Goal: Information Seeking & Learning: Understand process/instructions

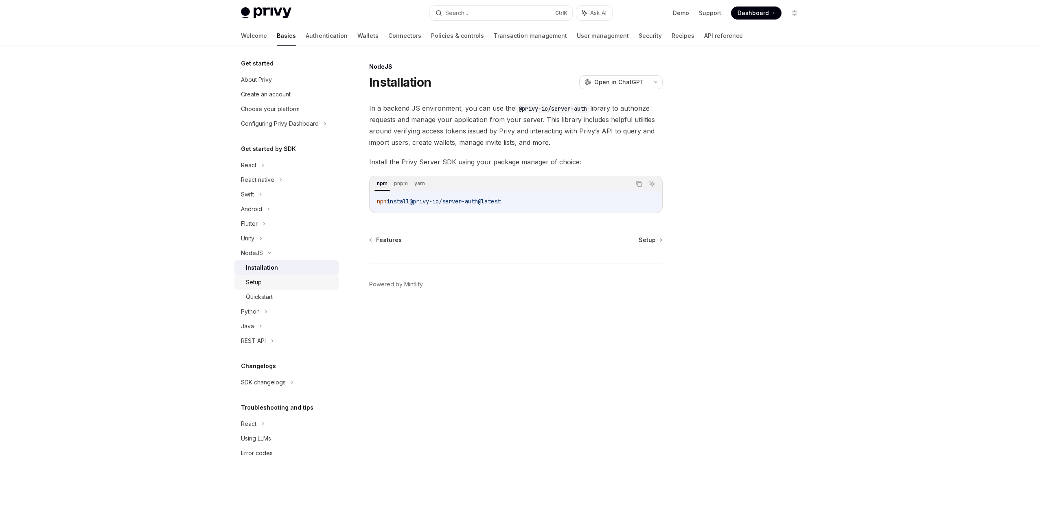
click at [270, 284] on div "Setup" at bounding box center [290, 283] width 88 height 10
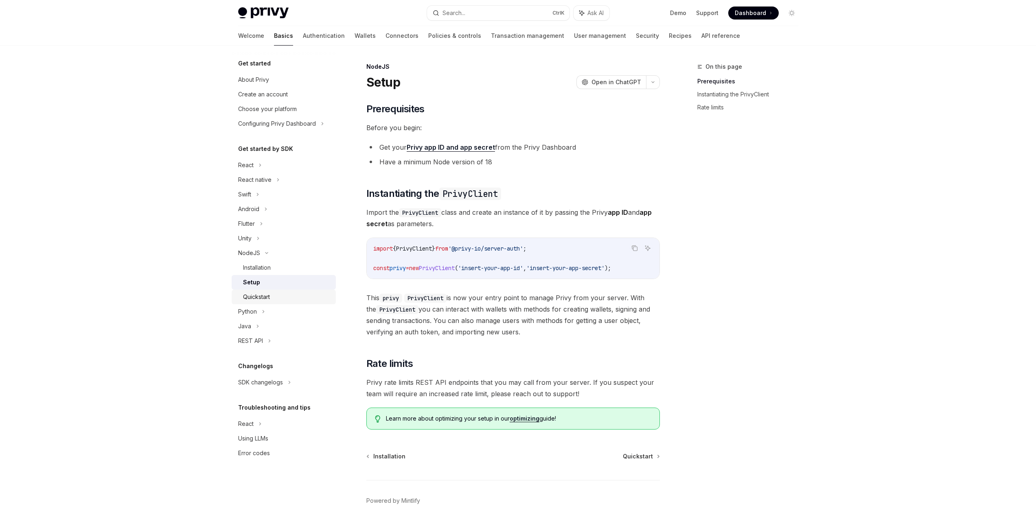
click at [269, 297] on div "Quickstart" at bounding box center [256, 297] width 27 height 10
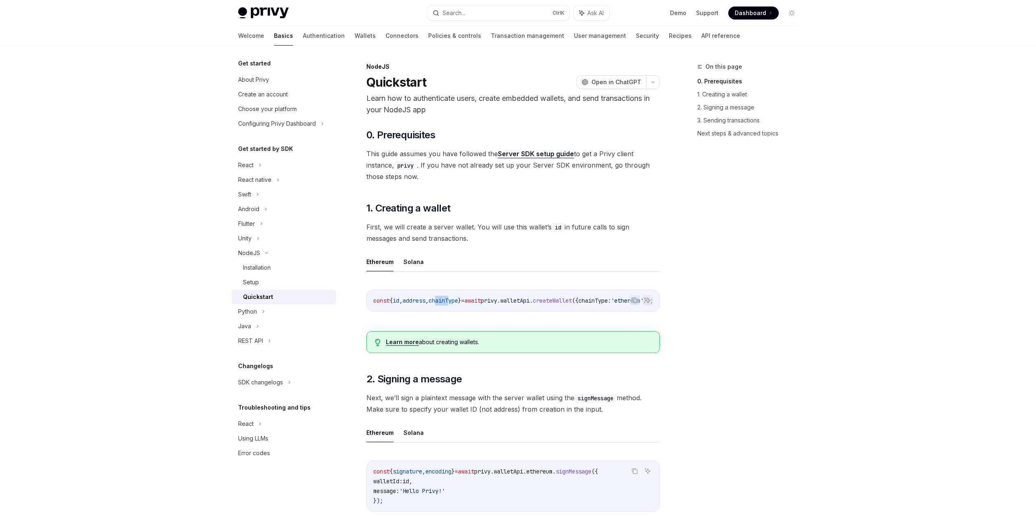
drag, startPoint x: 449, startPoint y: 309, endPoint x: 460, endPoint y: 309, distance: 11.4
click at [460, 309] on div "const { id , address , chainType } = await privy . walletApi . createWallet ({ …" at bounding box center [513, 300] width 293 height 21
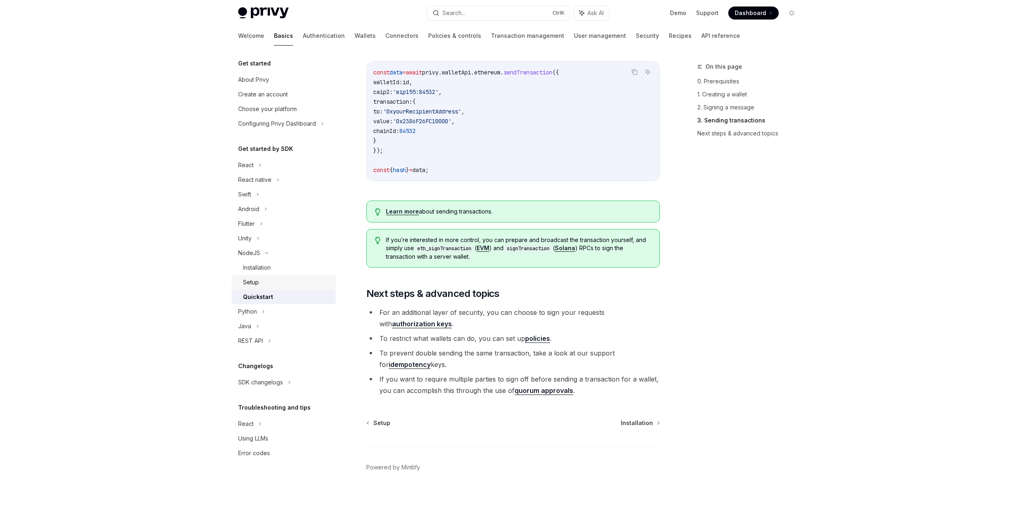
click at [267, 283] on div "Setup" at bounding box center [287, 283] width 88 height 10
type textarea "*"
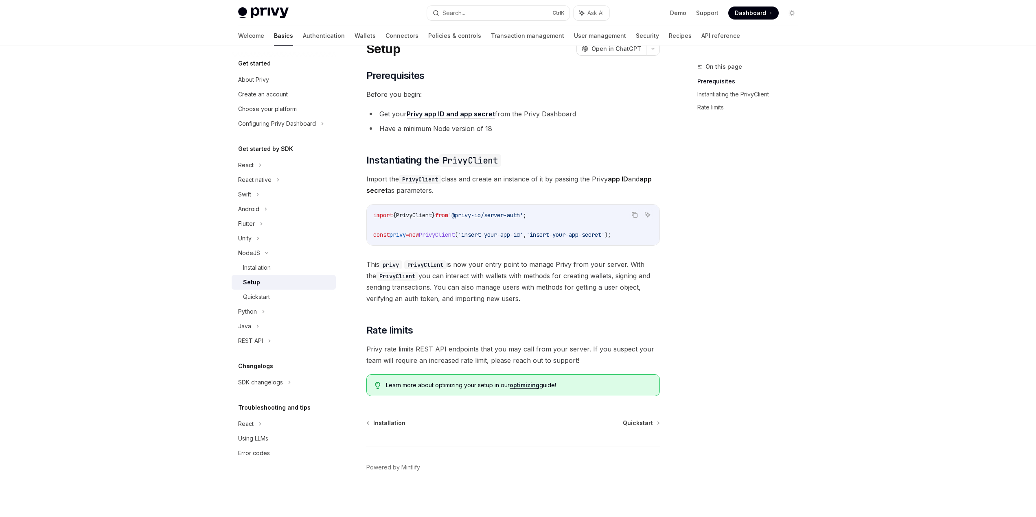
scroll to position [33, 0]
drag, startPoint x: 377, startPoint y: 233, endPoint x: 648, endPoint y: 238, distance: 271.1
click at [648, 238] on div "import { PrivyClient } from '@privy-io/server-auth' ; const privy = new PrivyCl…" at bounding box center [513, 225] width 293 height 41
click at [506, 217] on span "'@privy-io/server-auth'" at bounding box center [485, 215] width 75 height 7
click at [506, 216] on span "'@privy-io/server-auth'" at bounding box center [485, 215] width 75 height 7
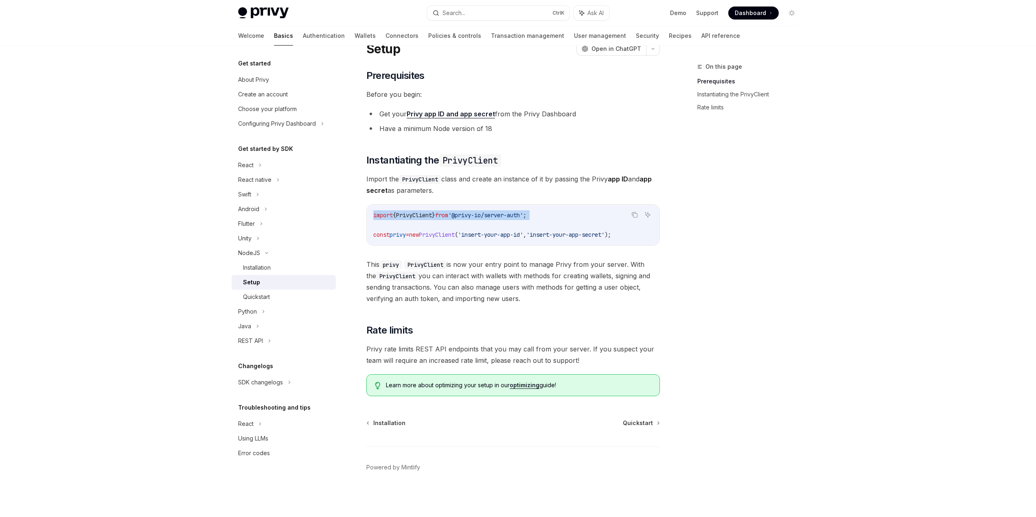
click at [506, 216] on span "'@privy-io/server-auth'" at bounding box center [485, 215] width 75 height 7
copy code "import { PrivyClient } from '@privy-io/server-auth' ;"
click at [439, 234] on span "PrivyClient" at bounding box center [437, 234] width 36 height 7
click at [440, 234] on span "PrivyClient" at bounding box center [437, 234] width 36 height 7
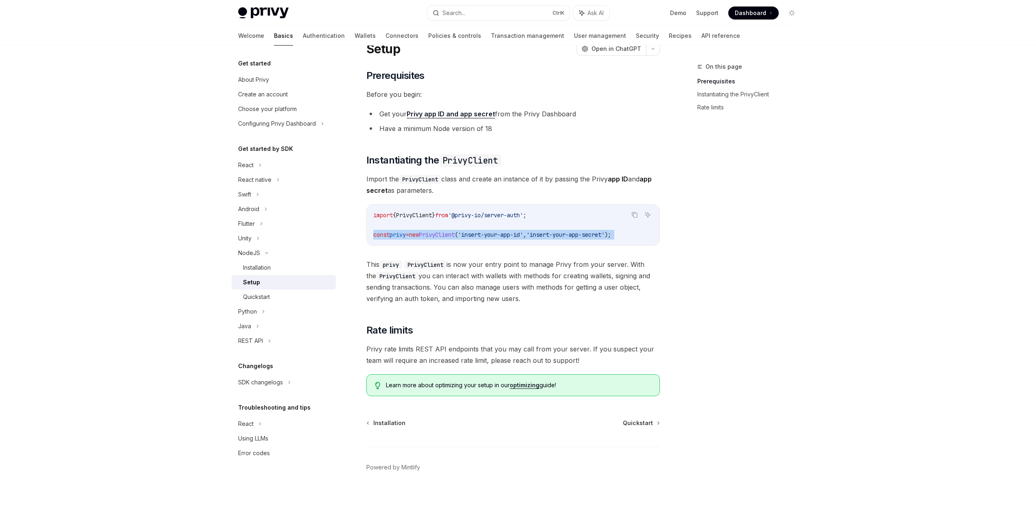
click at [440, 234] on span "PrivyClient" at bounding box center [437, 234] width 36 height 7
copy div "const privy = new PrivyClient ( 'insert-your-app-id' , 'insert-your-app-secret'…"
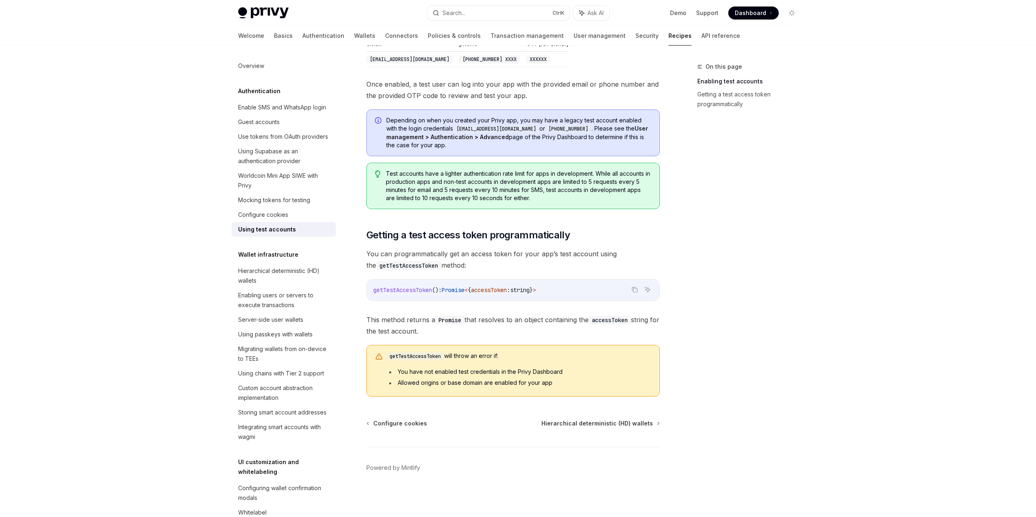
scroll to position [336, 0]
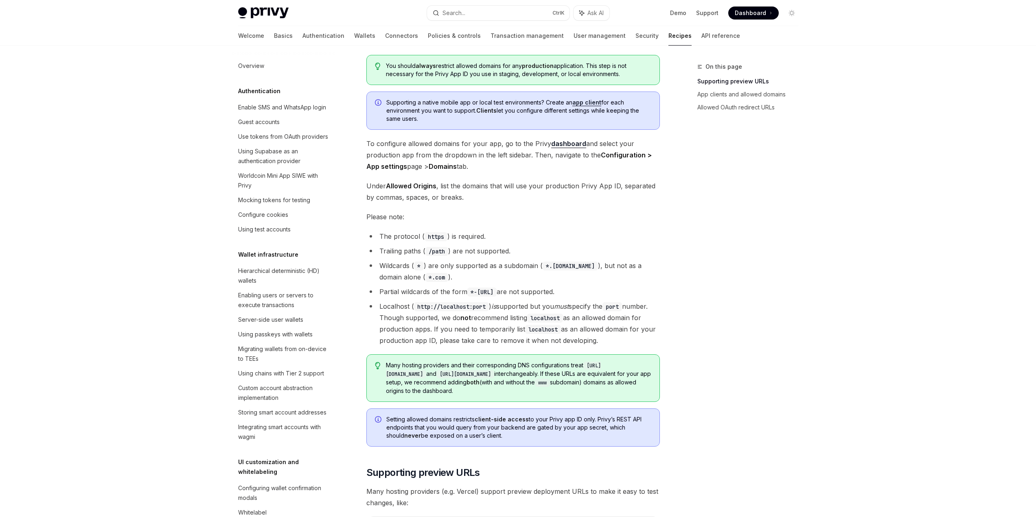
scroll to position [81, 0]
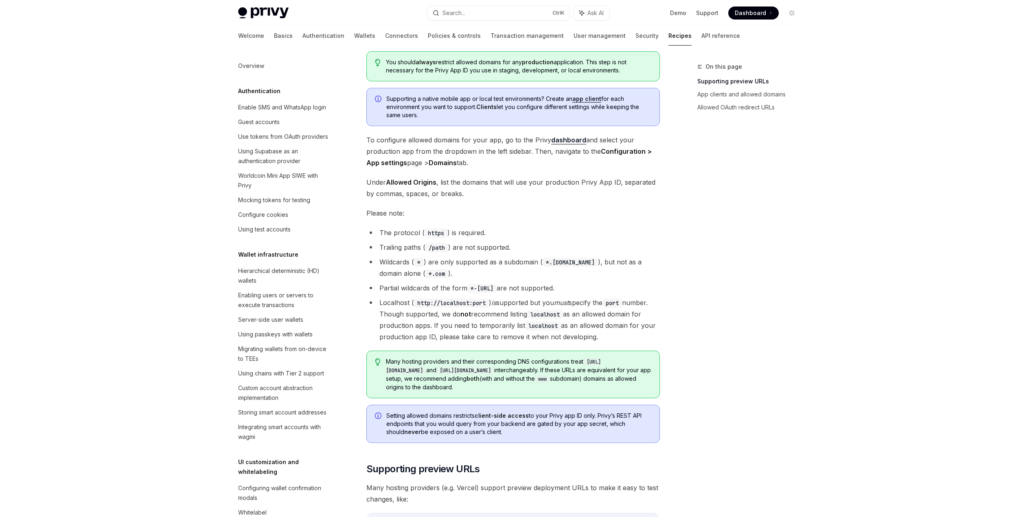
drag, startPoint x: 575, startPoint y: 332, endPoint x: 374, endPoint y: 306, distance: 203.1
